Goal: Find specific page/section: Find specific page/section

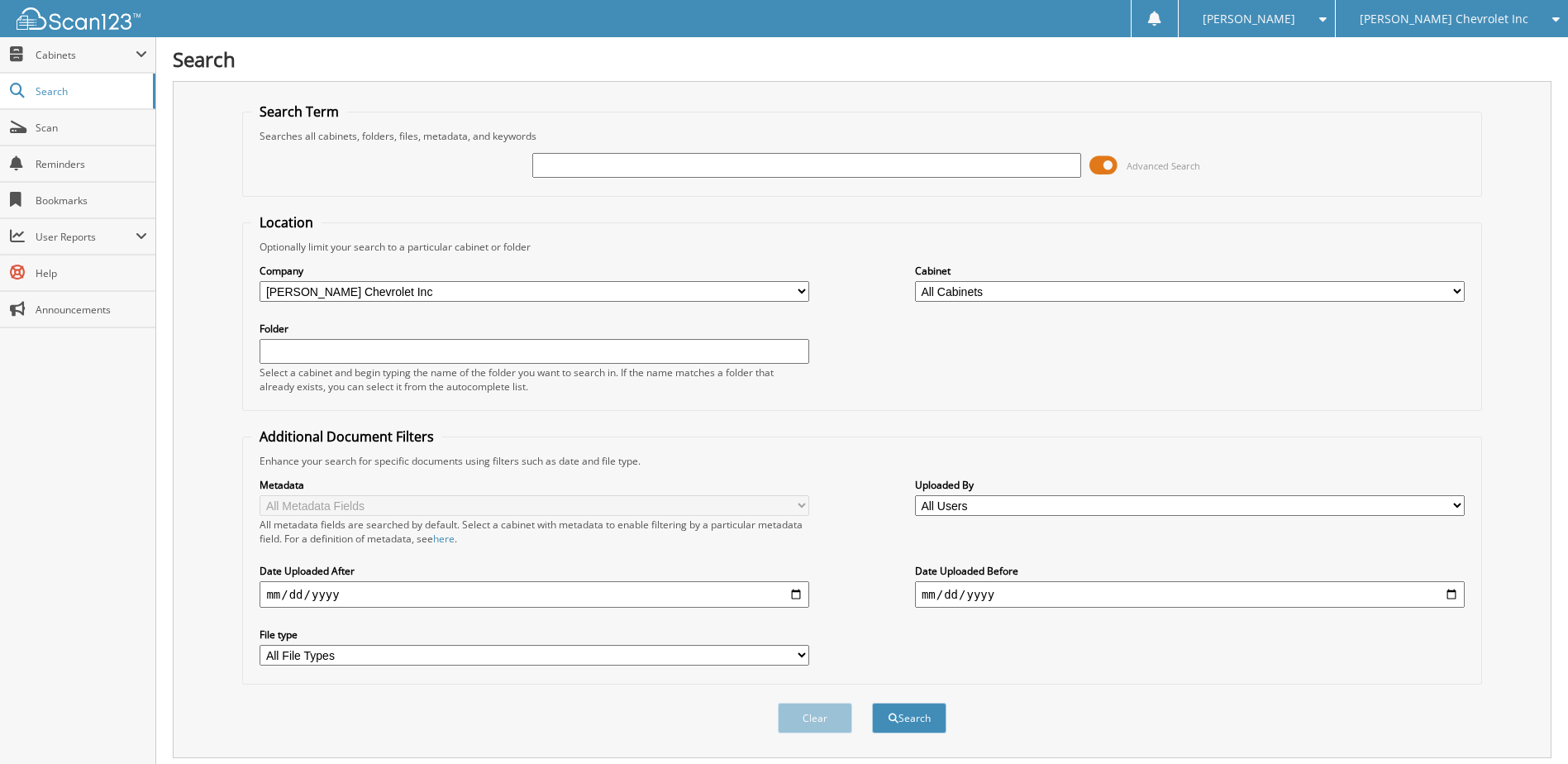
click at [599, 166] on input "text" at bounding box center [808, 165] width 549 height 25
type input "232473"
click at [872, 702] on button "Search" at bounding box center [910, 717] width 75 height 30
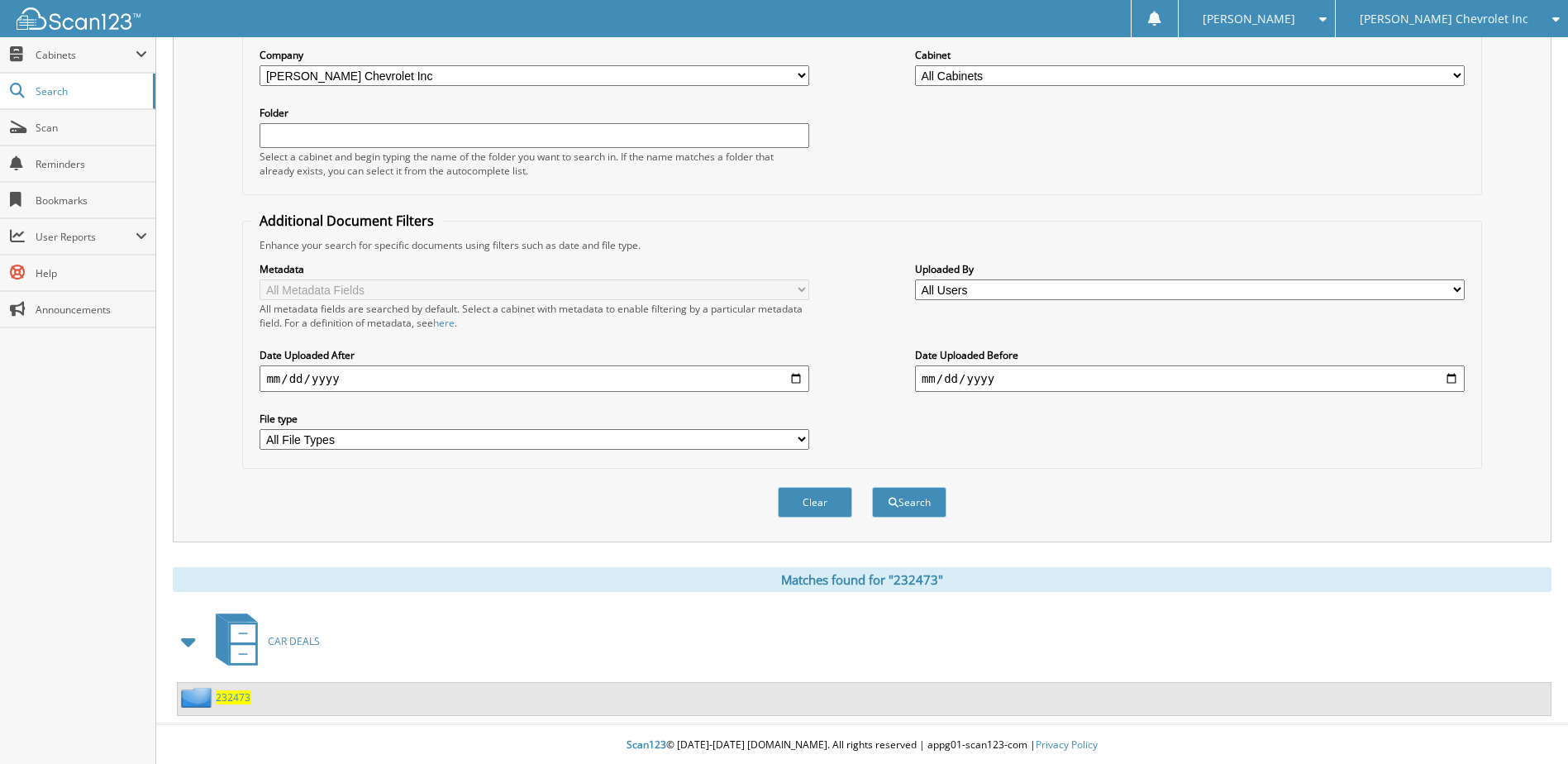
scroll to position [218, 0]
click at [238, 696] on span "232473" at bounding box center [233, 695] width 34 height 14
